Goal: Navigation & Orientation: Find specific page/section

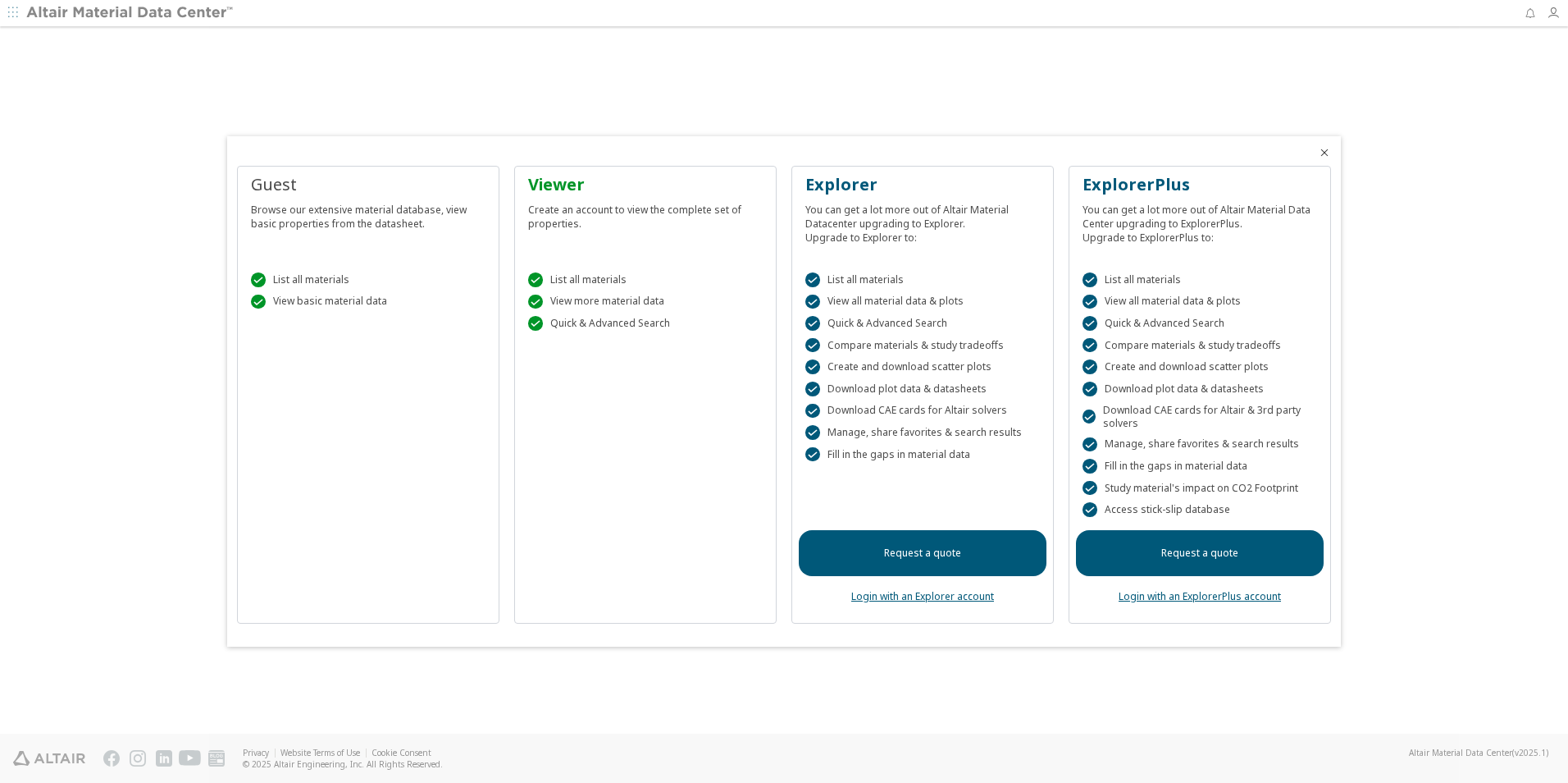
click at [294, 281] on div " List all materials" at bounding box center [368, 280] width 234 height 15
click at [551, 289] on div " List all materials  View more material data  Quick & Advanced Search" at bounding box center [645, 298] width 247 height 92
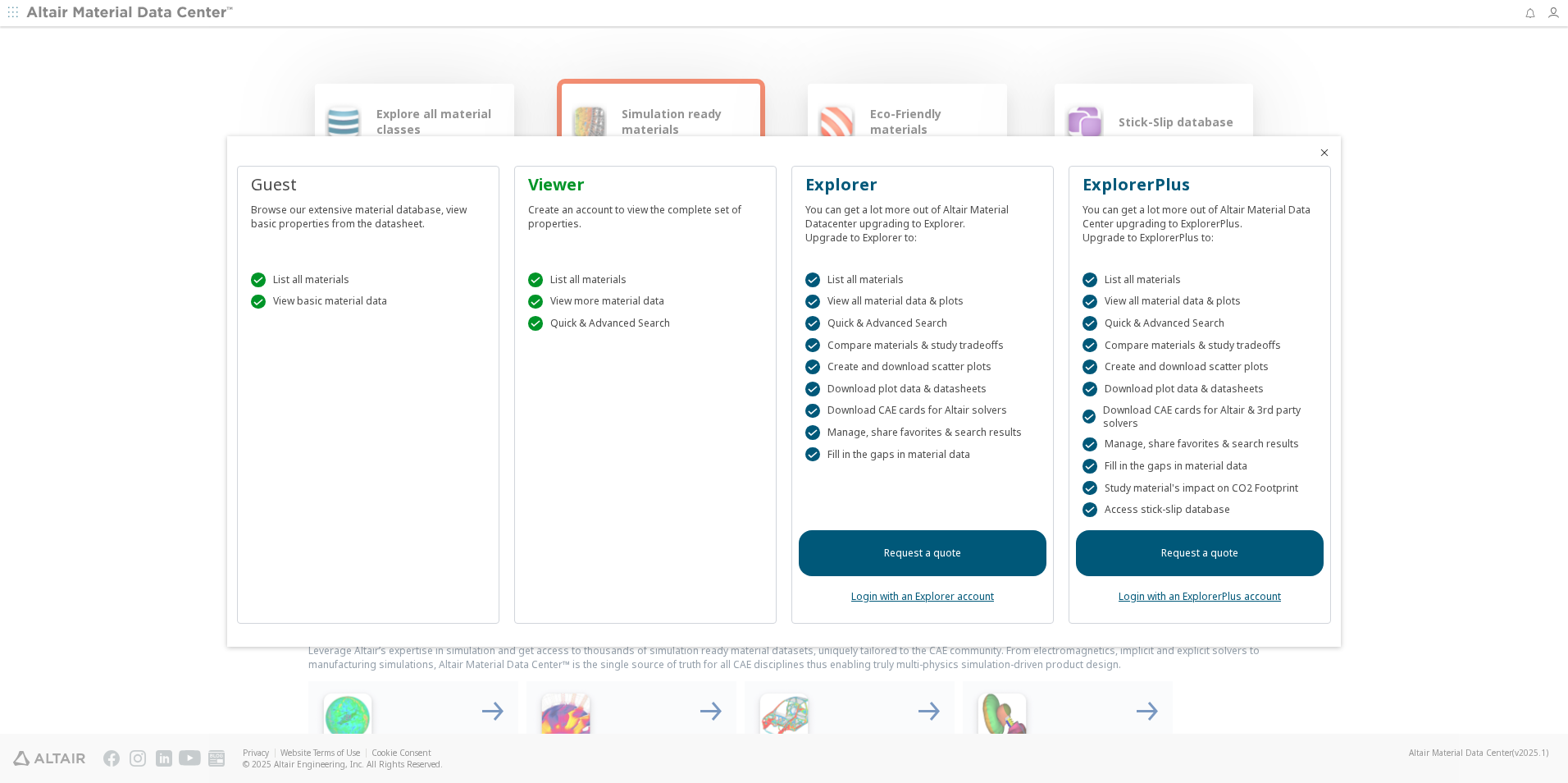
click at [916, 562] on link "Request a quote" at bounding box center [922, 553] width 247 height 46
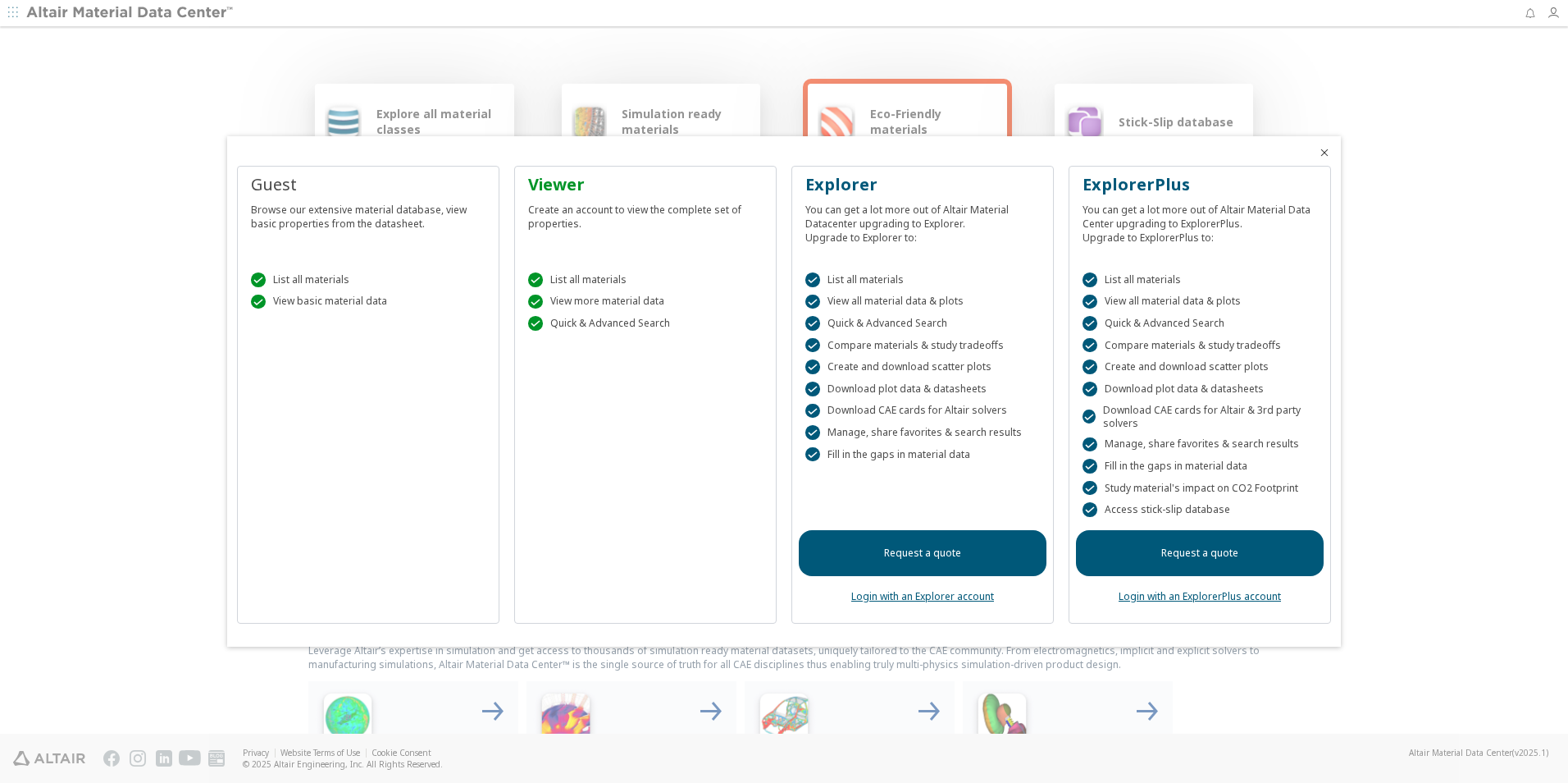
click at [1325, 155] on icon "Close" at bounding box center [1324, 152] width 13 height 13
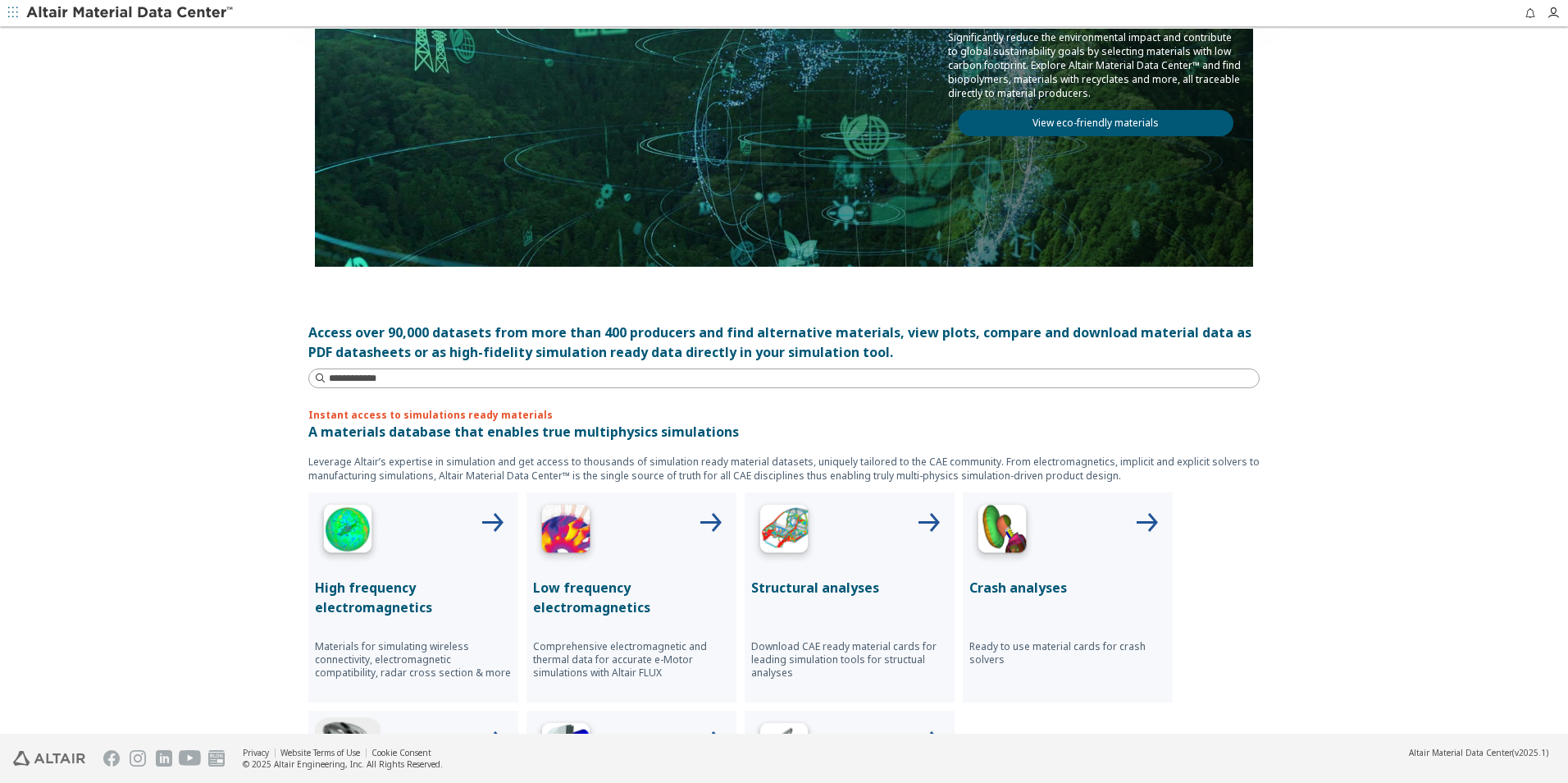
scroll to position [247, 0]
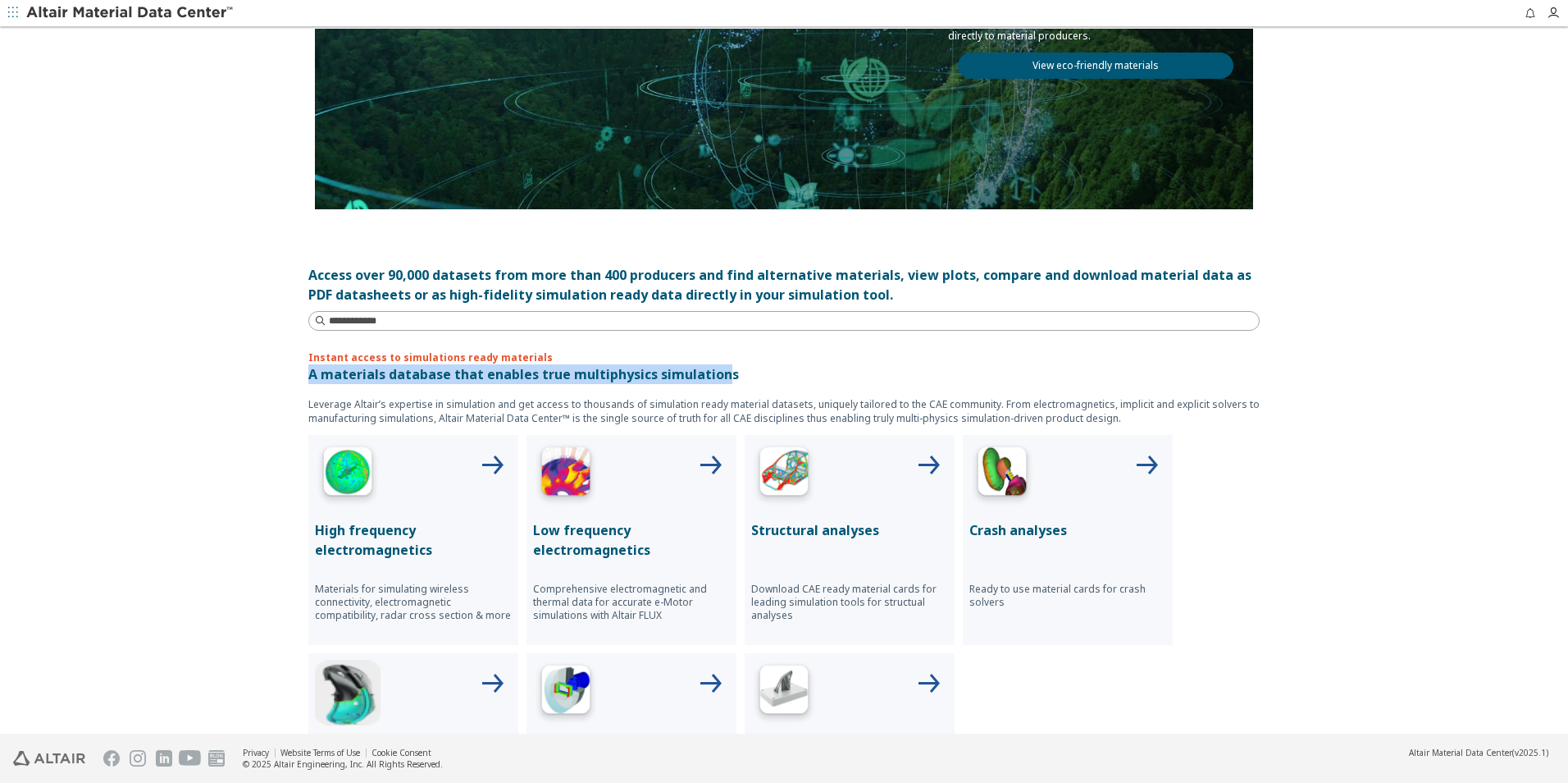
drag, startPoint x: 718, startPoint y: 374, endPoint x: 286, endPoint y: 366, distance: 432.1
click at [292, 366] on div "Explore all material classes Simulation ready materials Eco-Friendly materials …" at bounding box center [784, 135] width 984 height 706
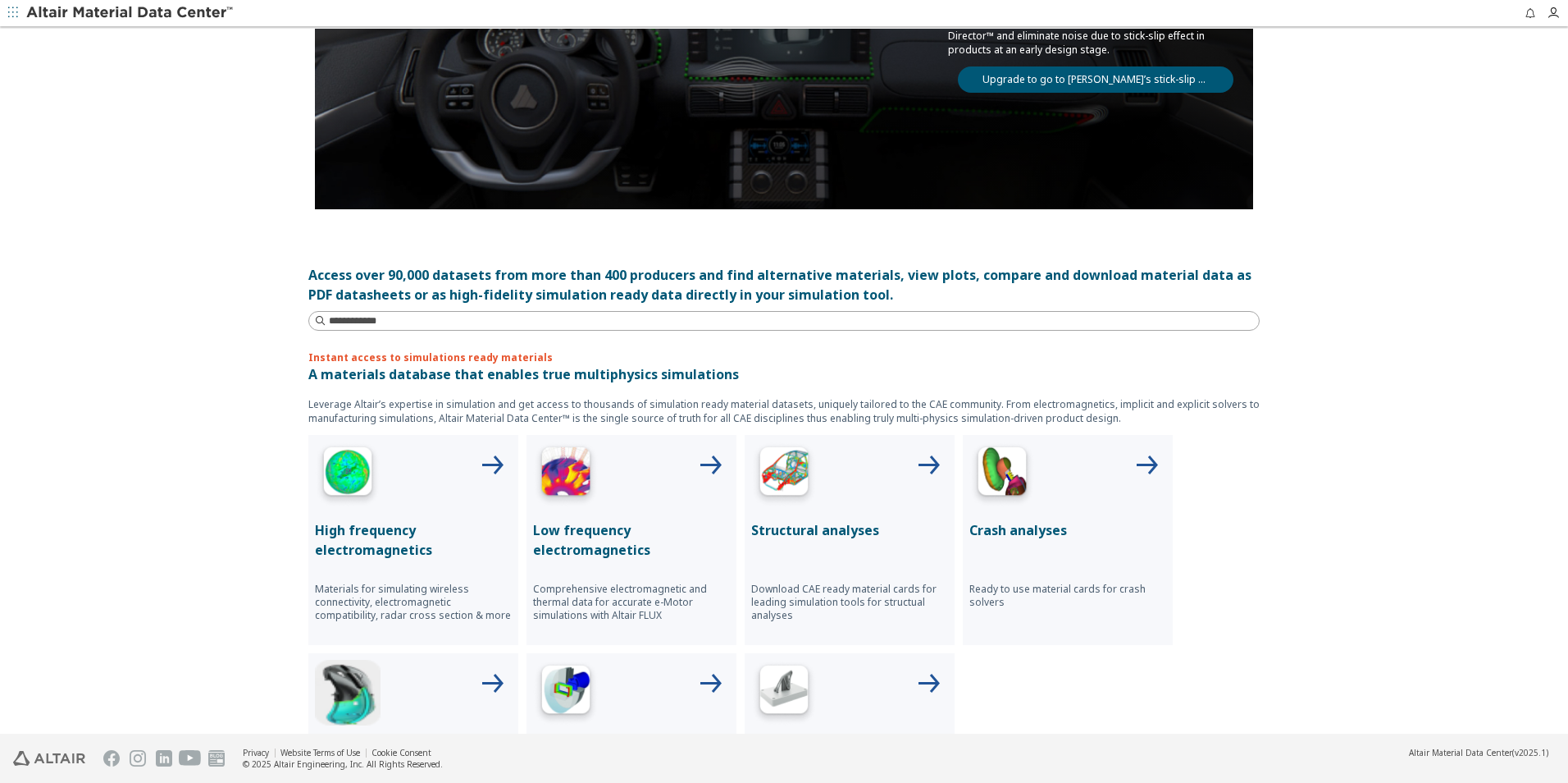
click at [1352, 640] on div "Explore all material classes Simulation ready materials Eco-Friendly materials …" at bounding box center [784, 381] width 1568 height 706
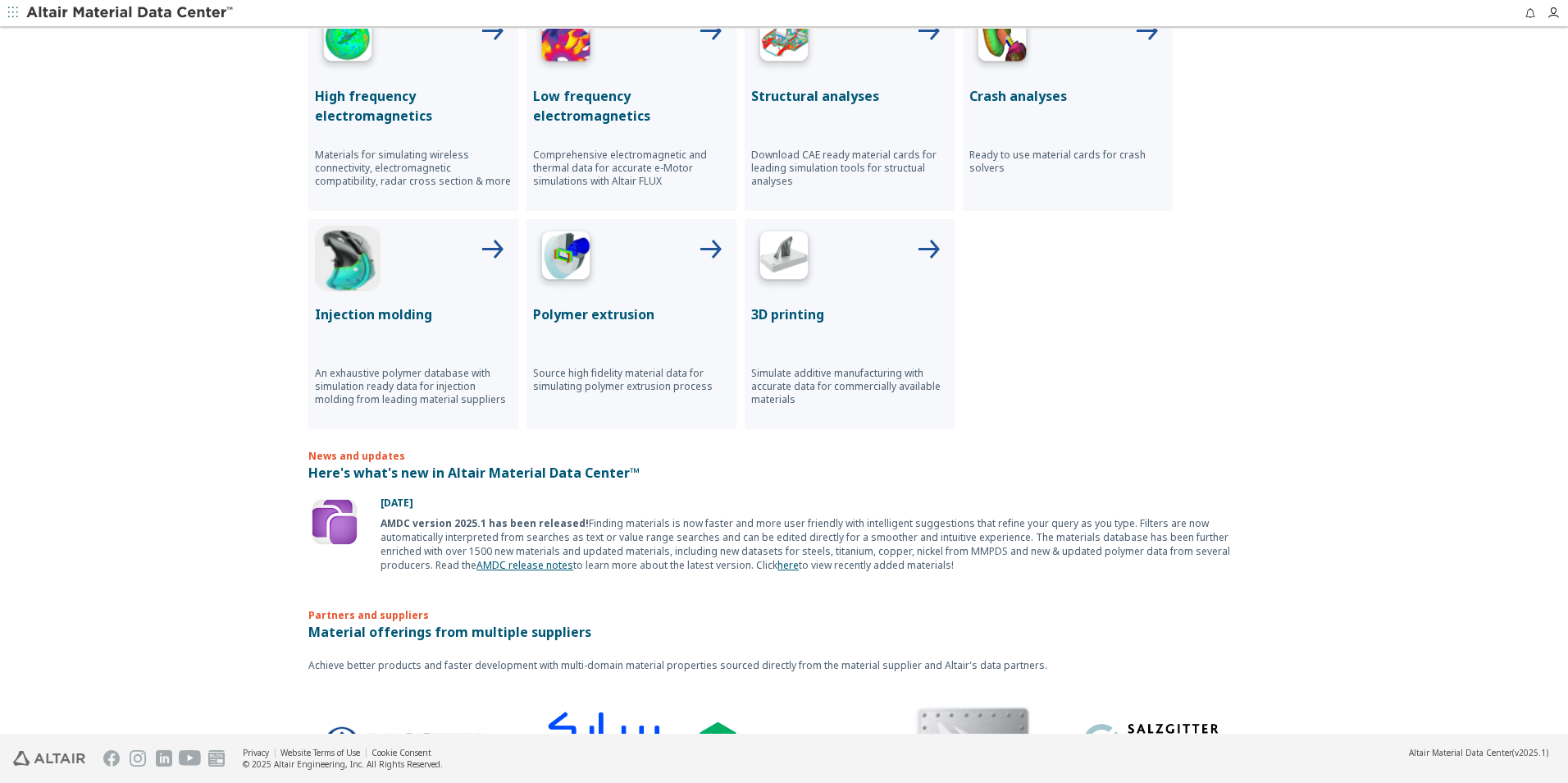
scroll to position [739, 0]
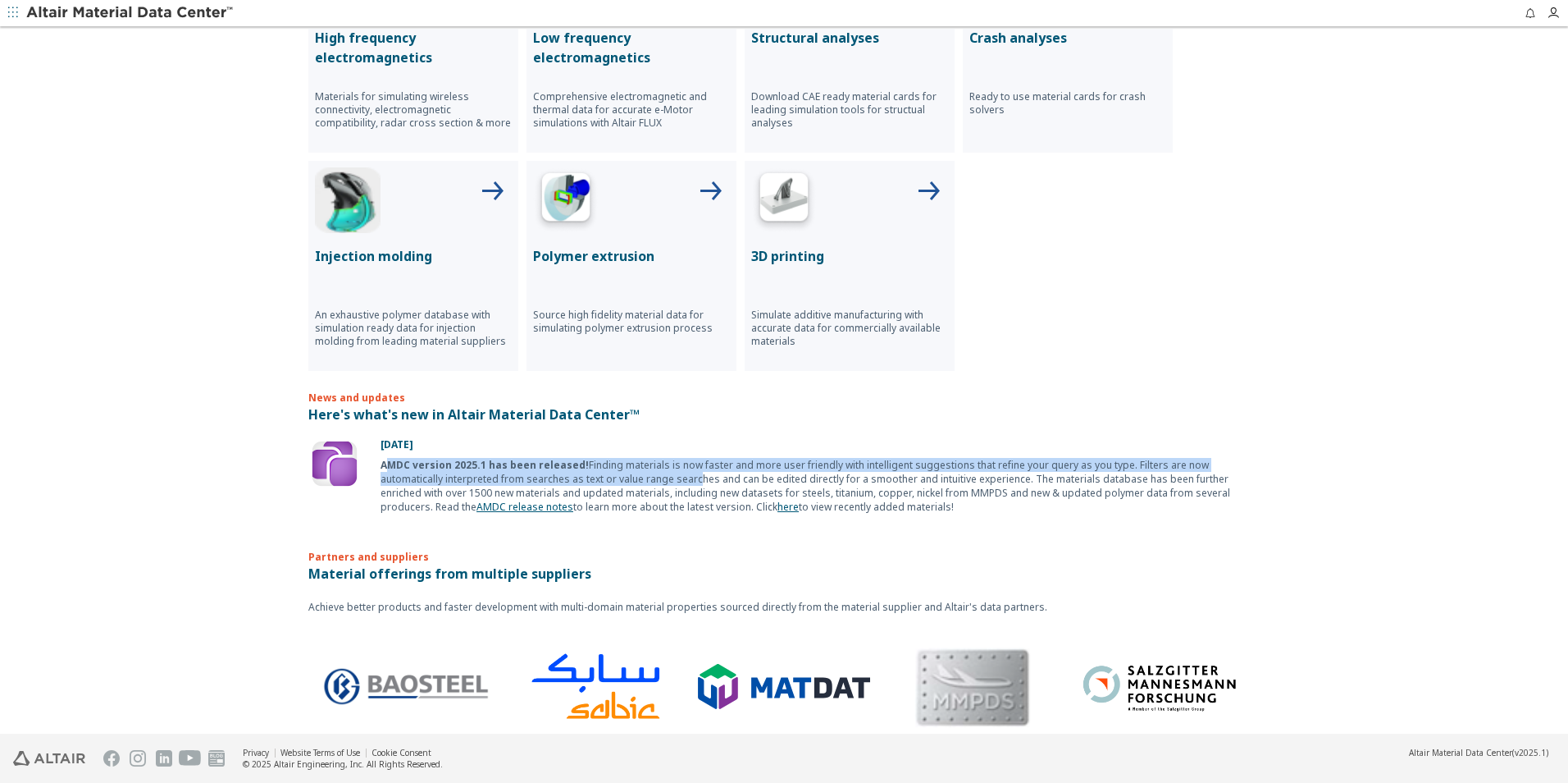
drag, startPoint x: 385, startPoint y: 464, endPoint x: 621, endPoint y: 477, distance: 236.4
click at [621, 477] on div "AMDC version 2025.1 has been released! Finding materials is now faster and more…" at bounding box center [820, 485] width 879 height 56
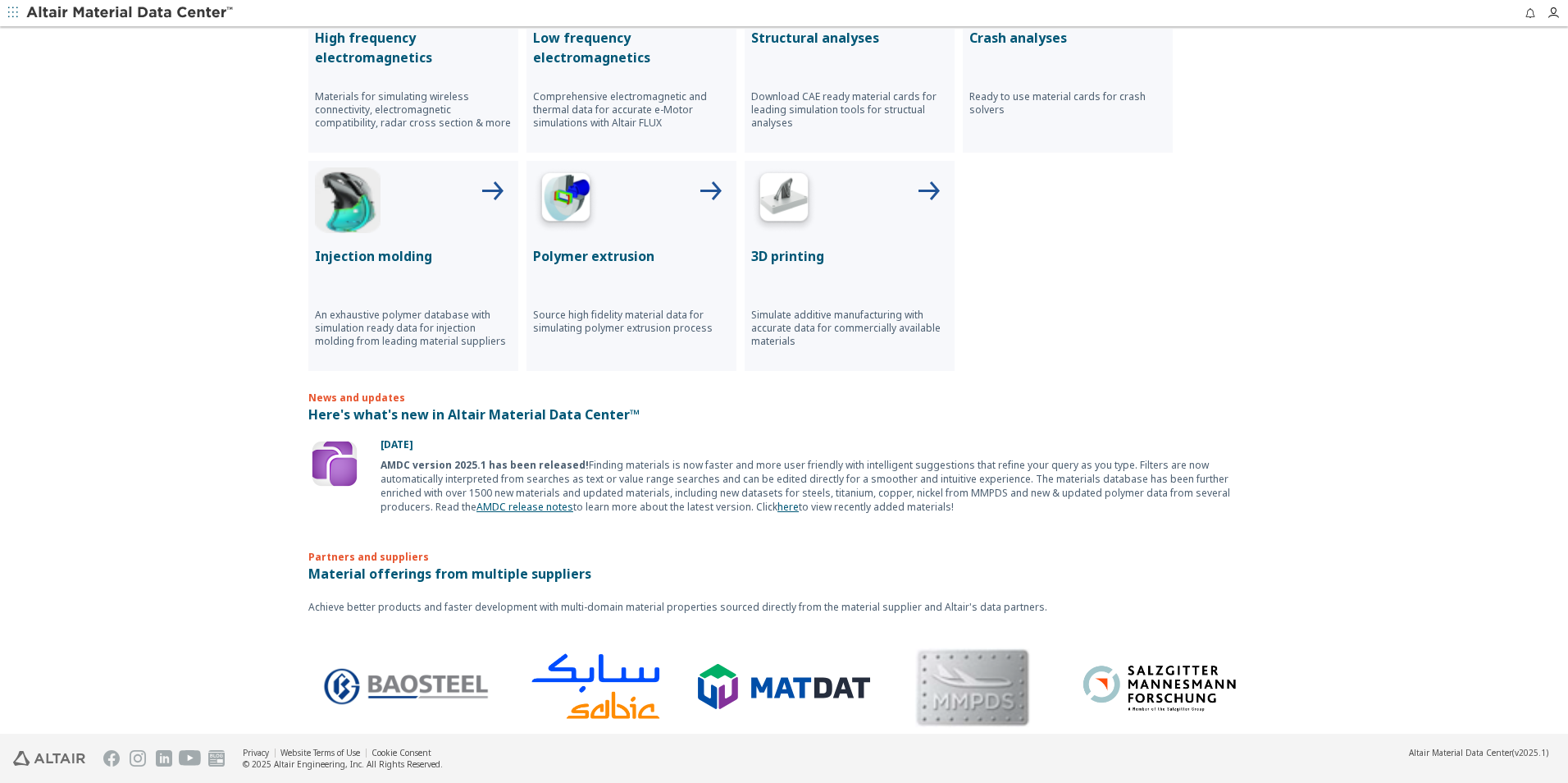
click at [1097, 543] on p "Partners and suppliers" at bounding box center [784, 543] width 952 height 40
click at [476, 510] on link "AMDC release notes" at bounding box center [525, 507] width 97 height 14
